Goal: Task Accomplishment & Management: Complete application form

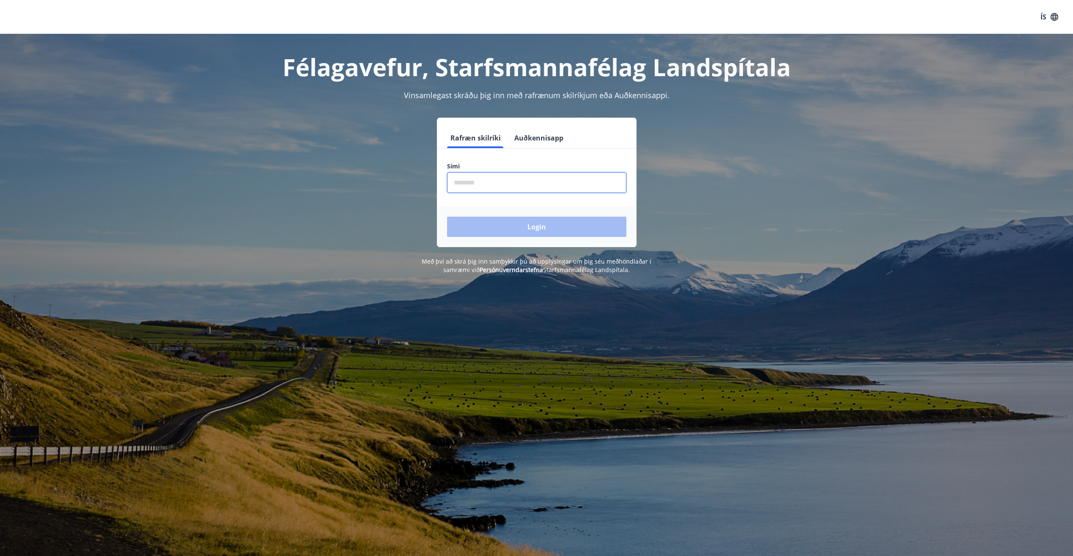
click at [575, 182] on input "phone" at bounding box center [536, 182] width 179 height 21
type input "********"
click at [447, 217] on button "Login" at bounding box center [536, 227] width 179 height 20
